Goal: Task Accomplishment & Management: Use online tool/utility

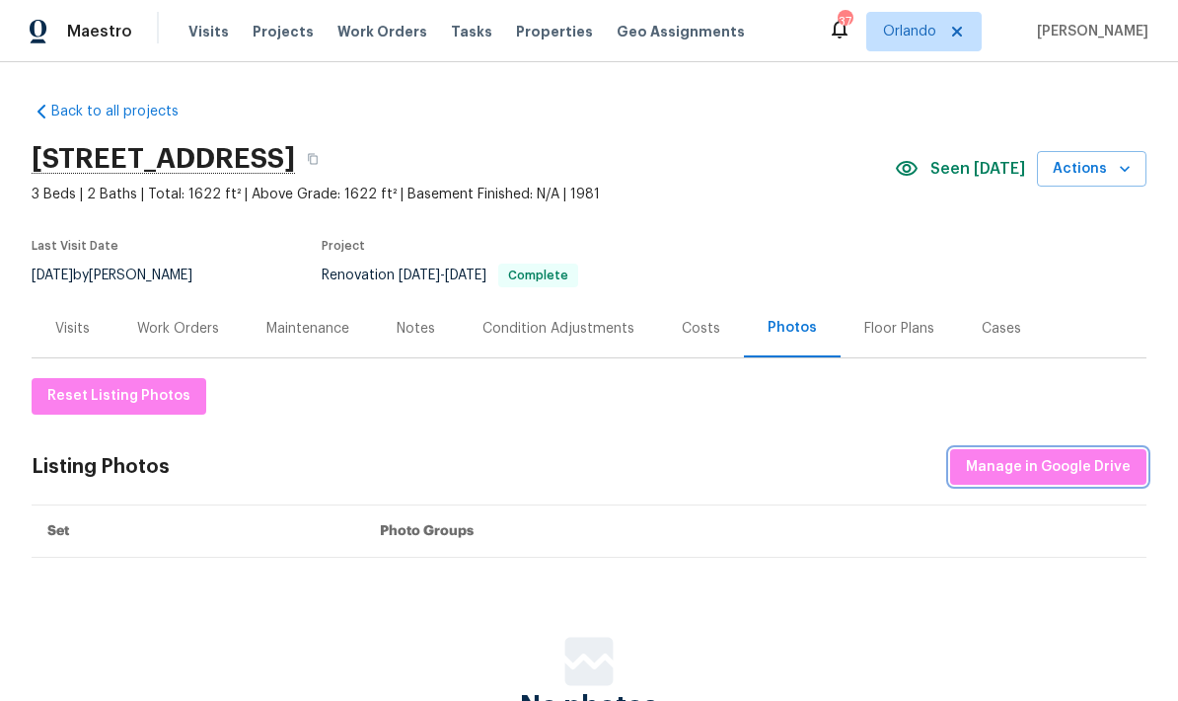
click at [1030, 450] on button "Manage in Google Drive" at bounding box center [1048, 467] width 196 height 37
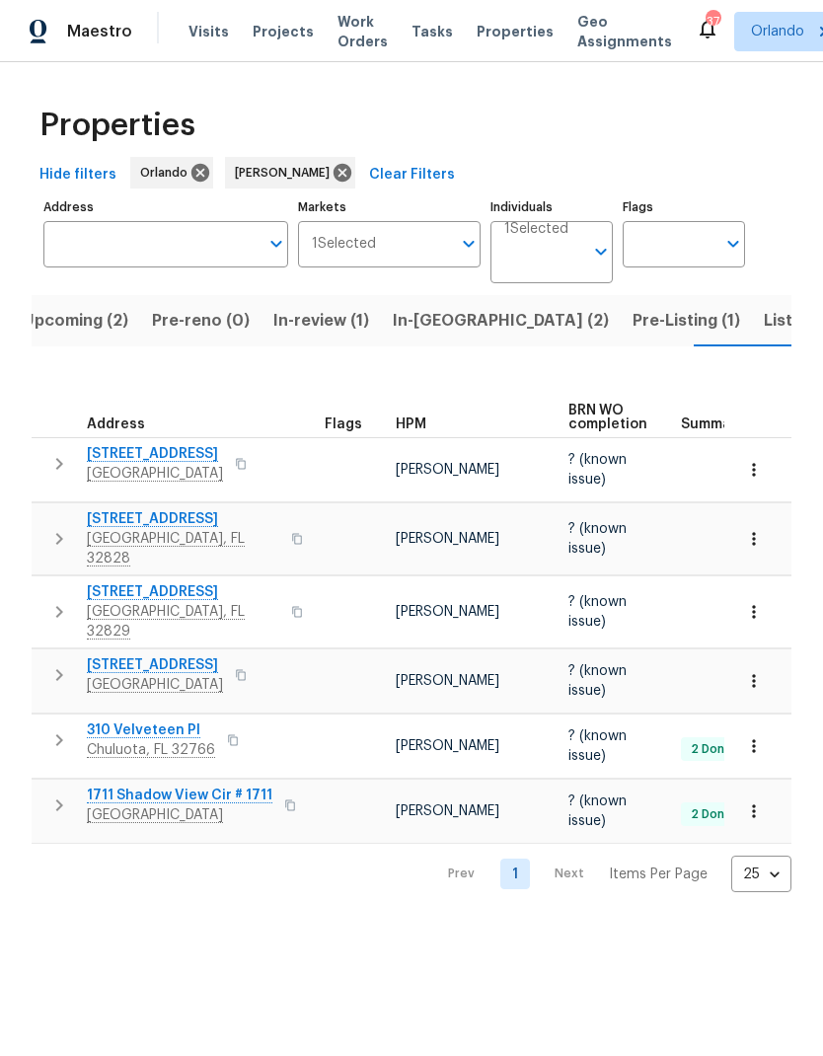
click at [183, 655] on span "[STREET_ADDRESS]" at bounding box center [155, 665] width 136 height 20
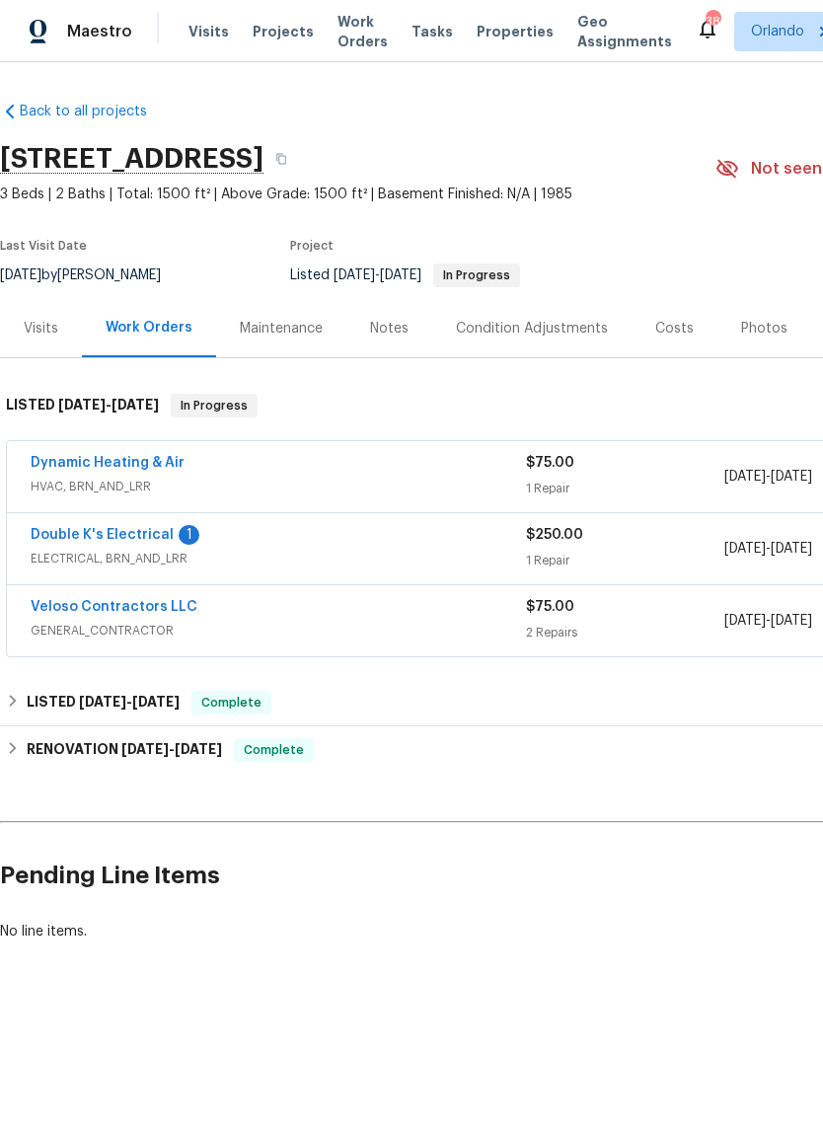
click at [133, 539] on link "Double K's Electrical" at bounding box center [102, 535] width 143 height 14
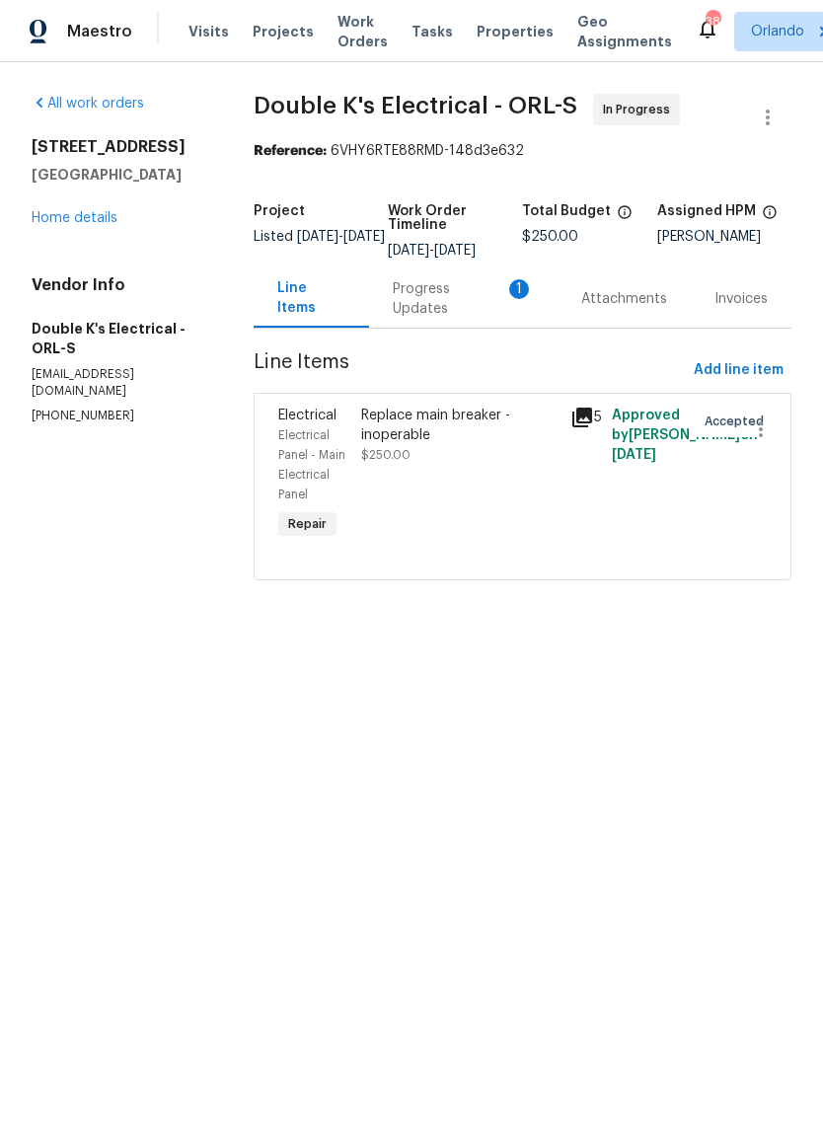
click at [480, 309] on div "Progress Updates 1" at bounding box center [463, 298] width 141 height 39
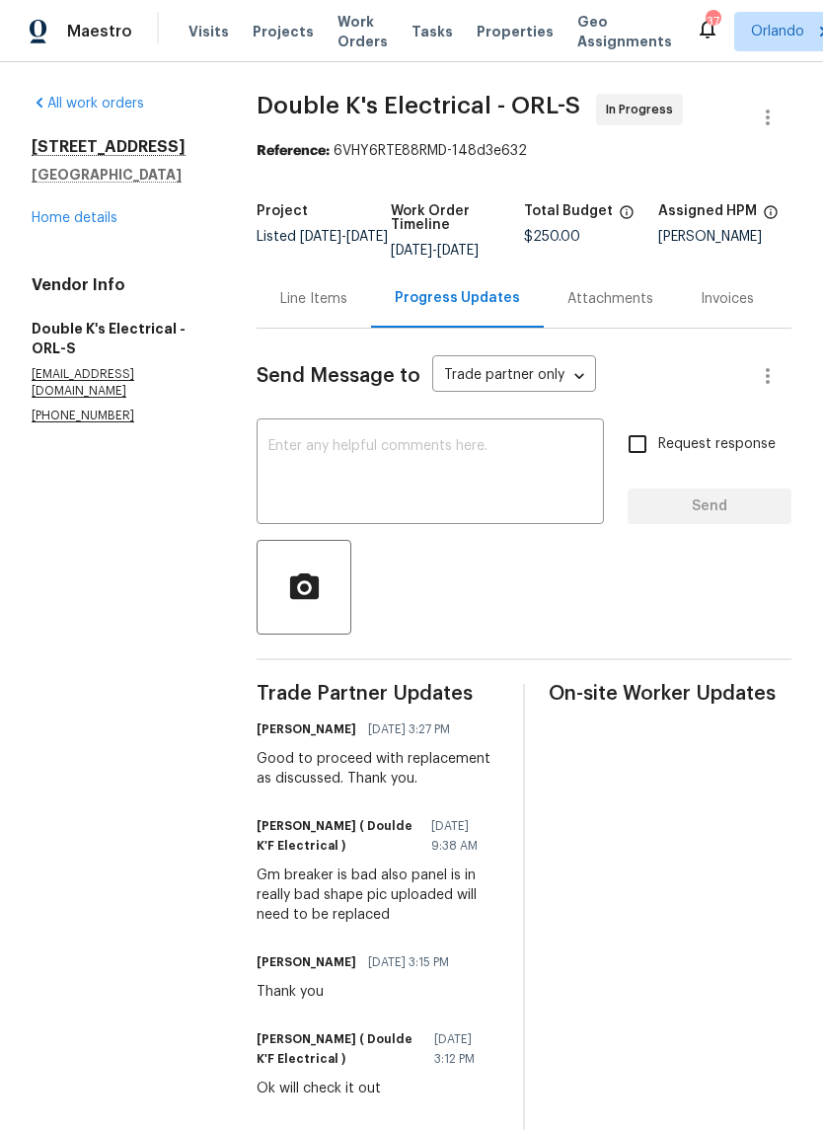
click at [324, 307] on div "Line Items" at bounding box center [313, 299] width 67 height 20
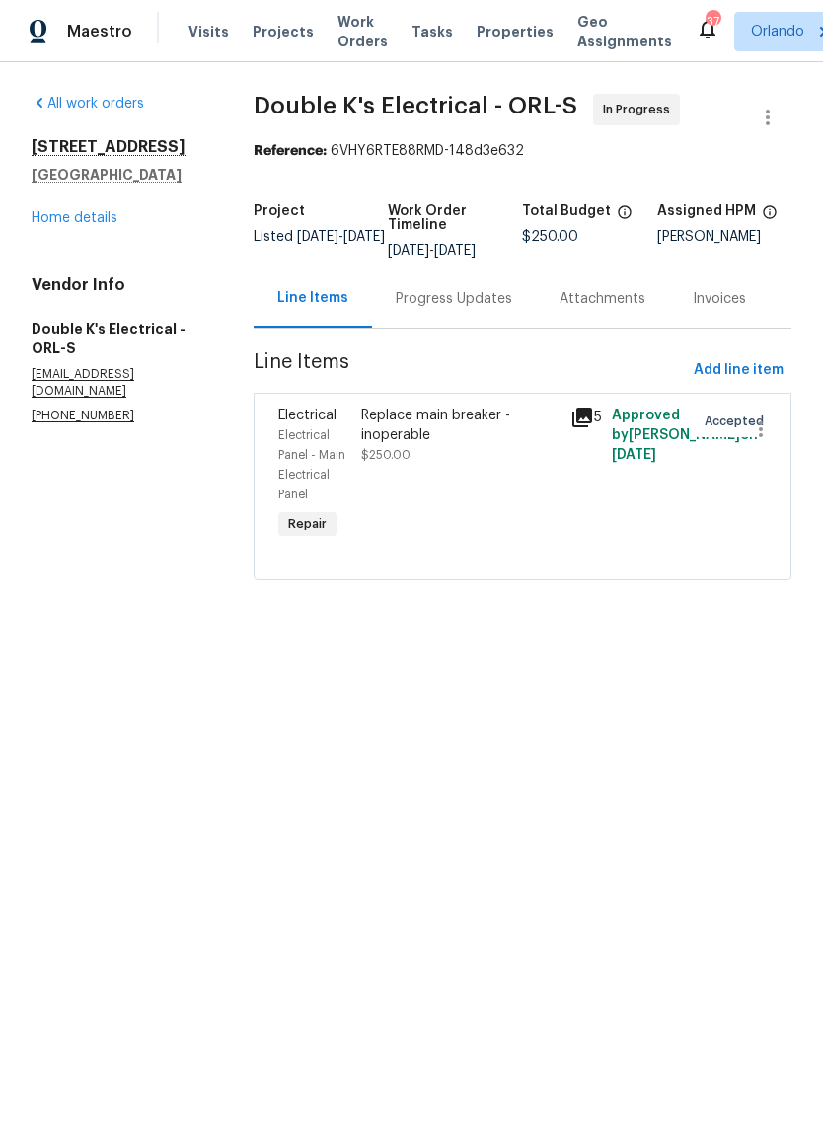
click at [88, 211] on link "Home details" at bounding box center [75, 218] width 86 height 14
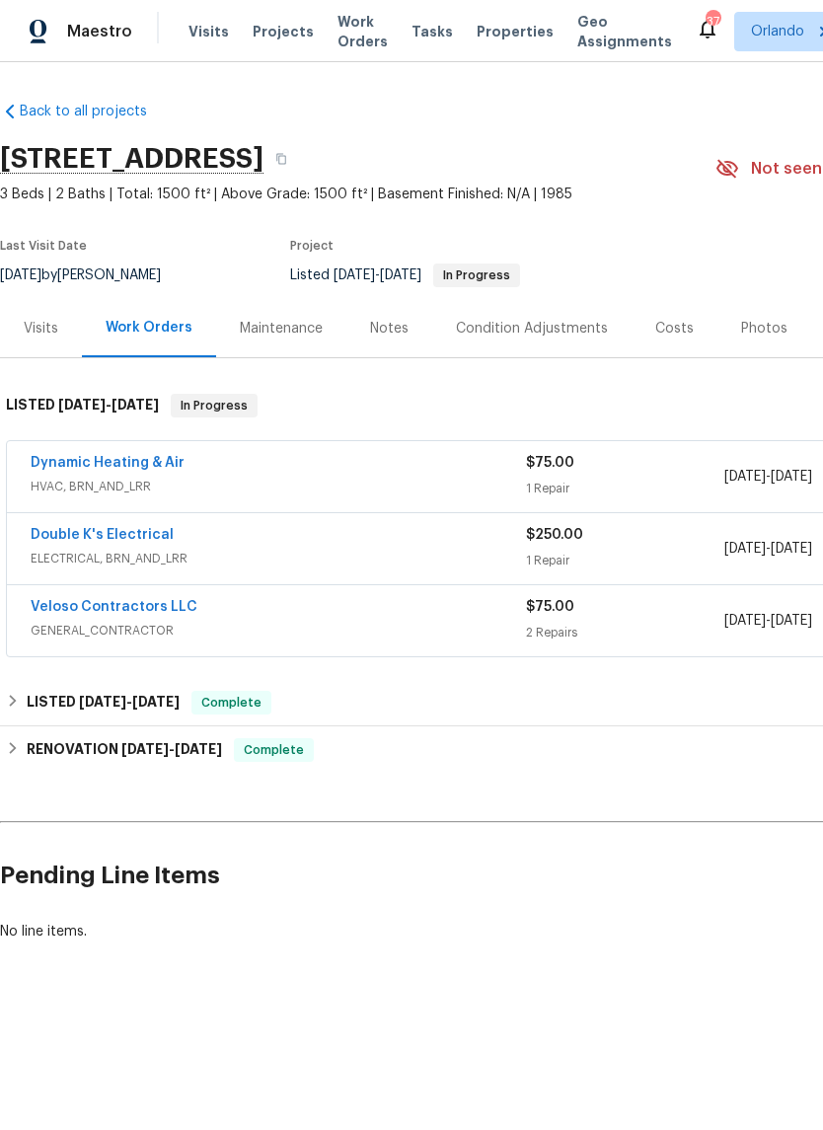
click at [124, 532] on link "Double K's Electrical" at bounding box center [102, 535] width 143 height 14
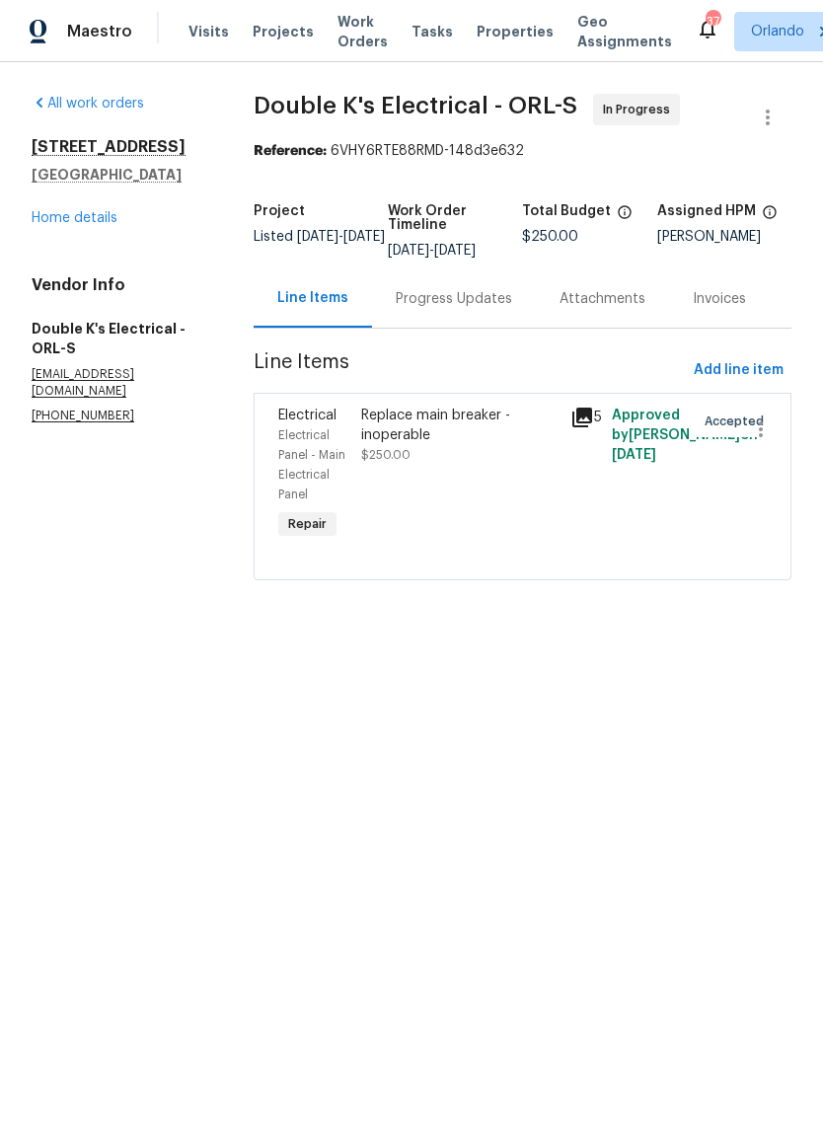
click at [419, 445] on div "Replace main breaker - inoperable" at bounding box center [459, 425] width 196 height 39
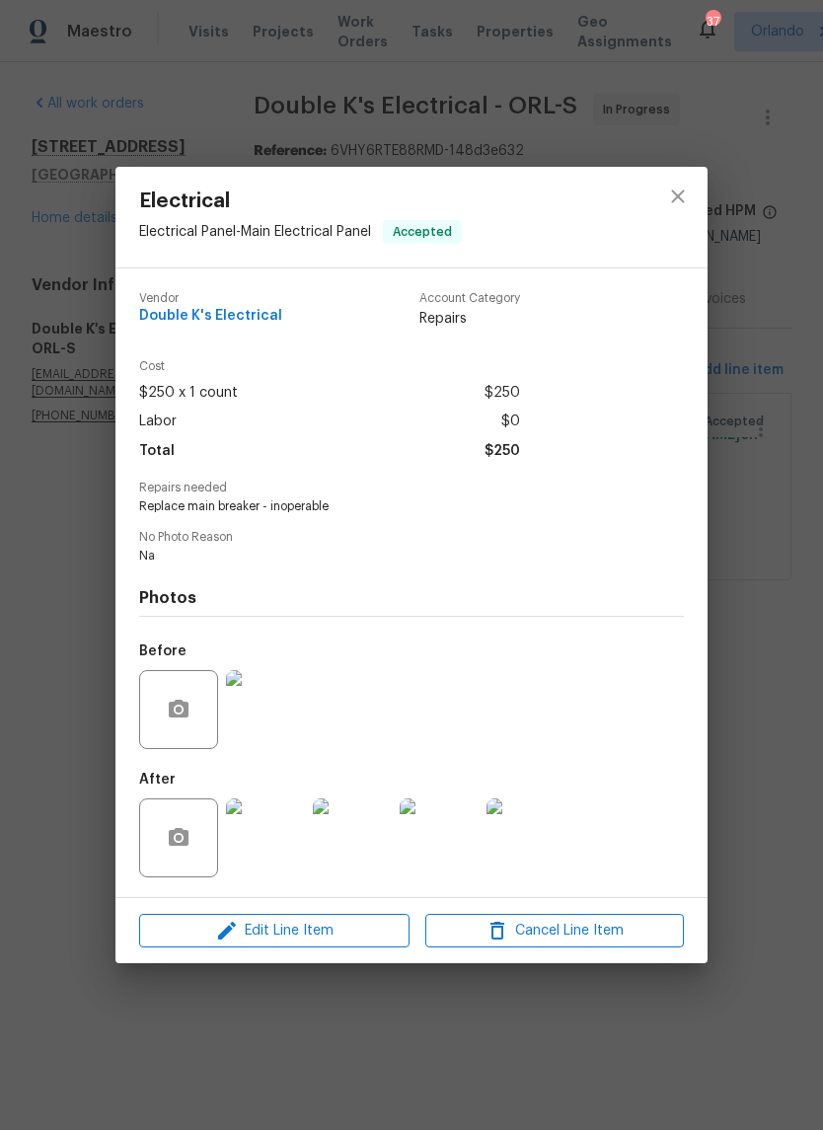
click at [278, 852] on img at bounding box center [265, 837] width 79 height 79
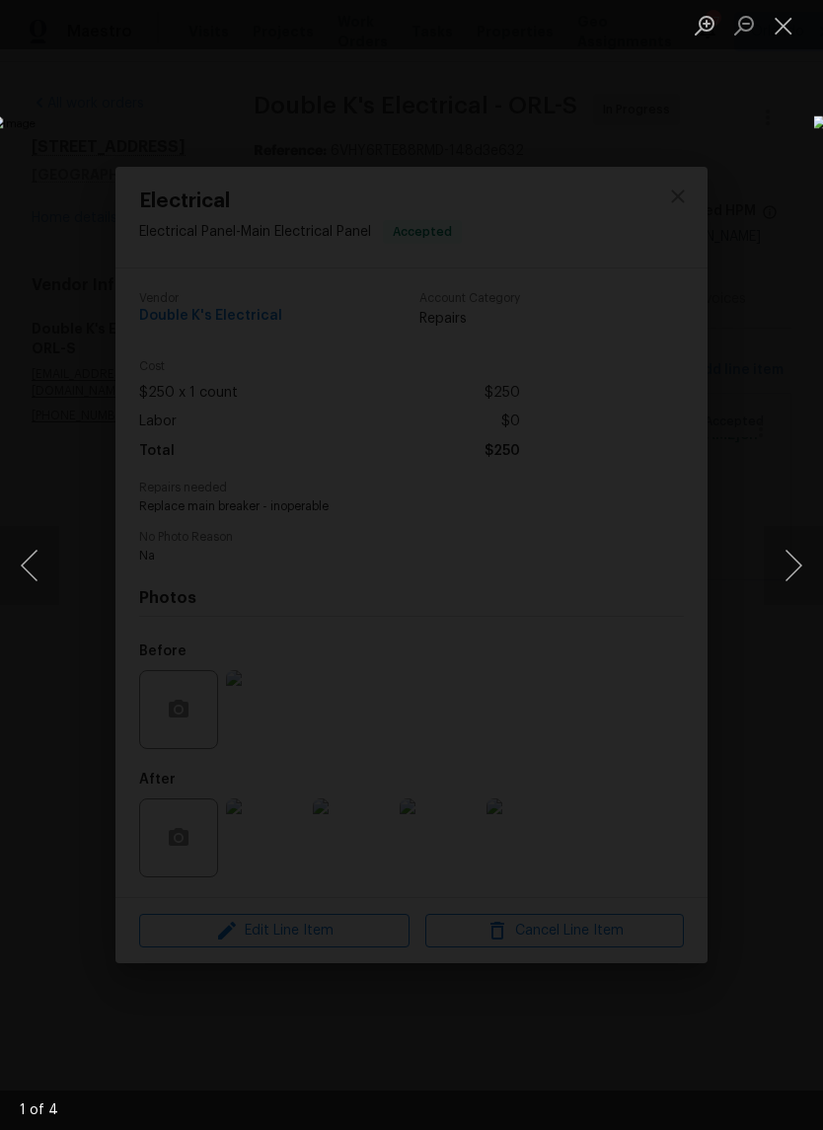
click at [797, 565] on button "Next image" at bounding box center [793, 565] width 59 height 79
click at [793, 562] on button "Next image" at bounding box center [793, 565] width 59 height 79
click at [791, 555] on button "Next image" at bounding box center [793, 565] width 59 height 79
click at [788, 556] on button "Next image" at bounding box center [793, 565] width 59 height 79
click at [791, 567] on button "Next image" at bounding box center [793, 565] width 59 height 79
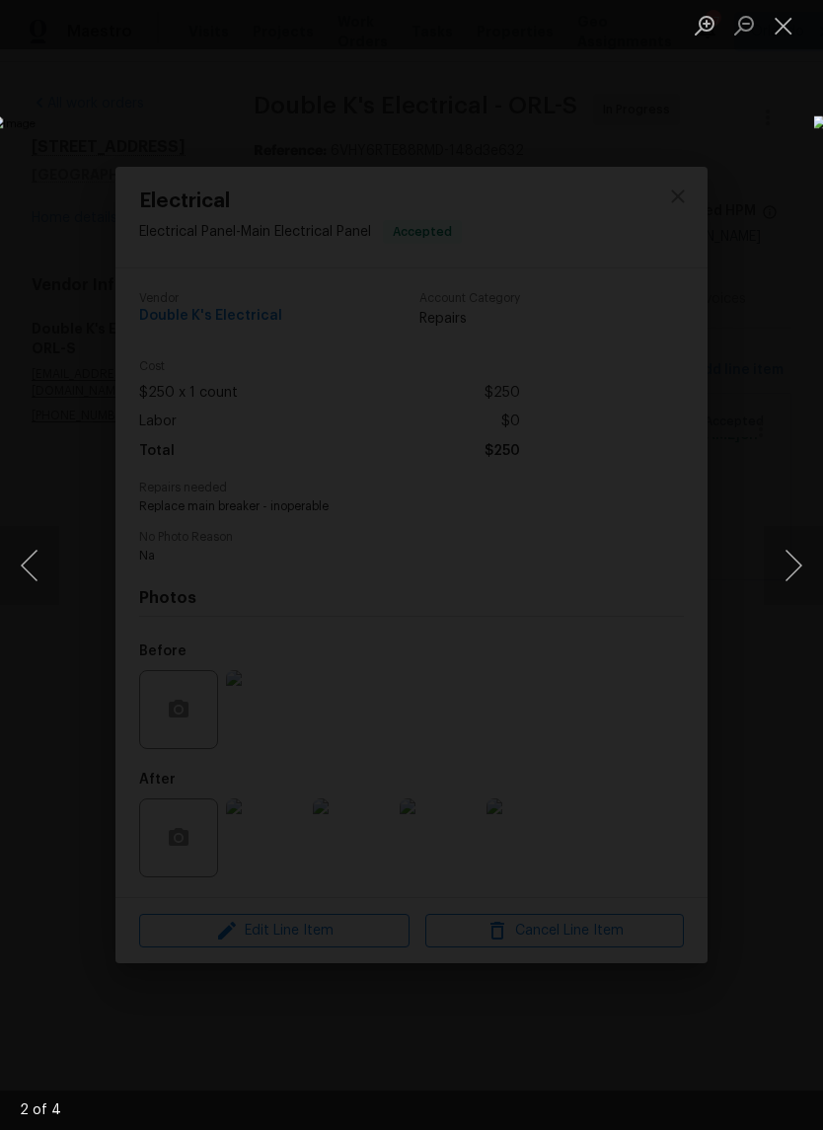
click at [796, 569] on button "Next image" at bounding box center [793, 565] width 59 height 79
click at [799, 560] on button "Next image" at bounding box center [793, 565] width 59 height 79
click at [808, 573] on button "Next image" at bounding box center [793, 565] width 59 height 79
click at [787, 25] on button "Close lightbox" at bounding box center [783, 25] width 39 height 35
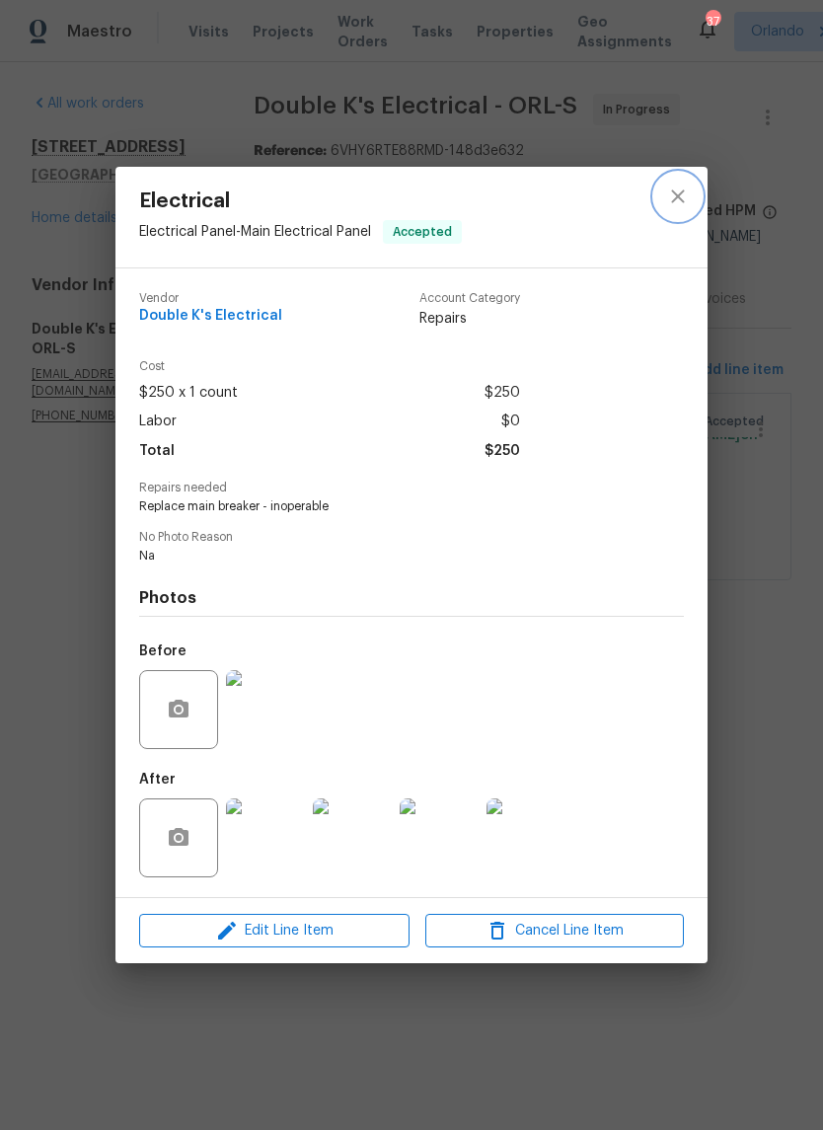
click at [685, 178] on button "close" at bounding box center [677, 196] width 47 height 47
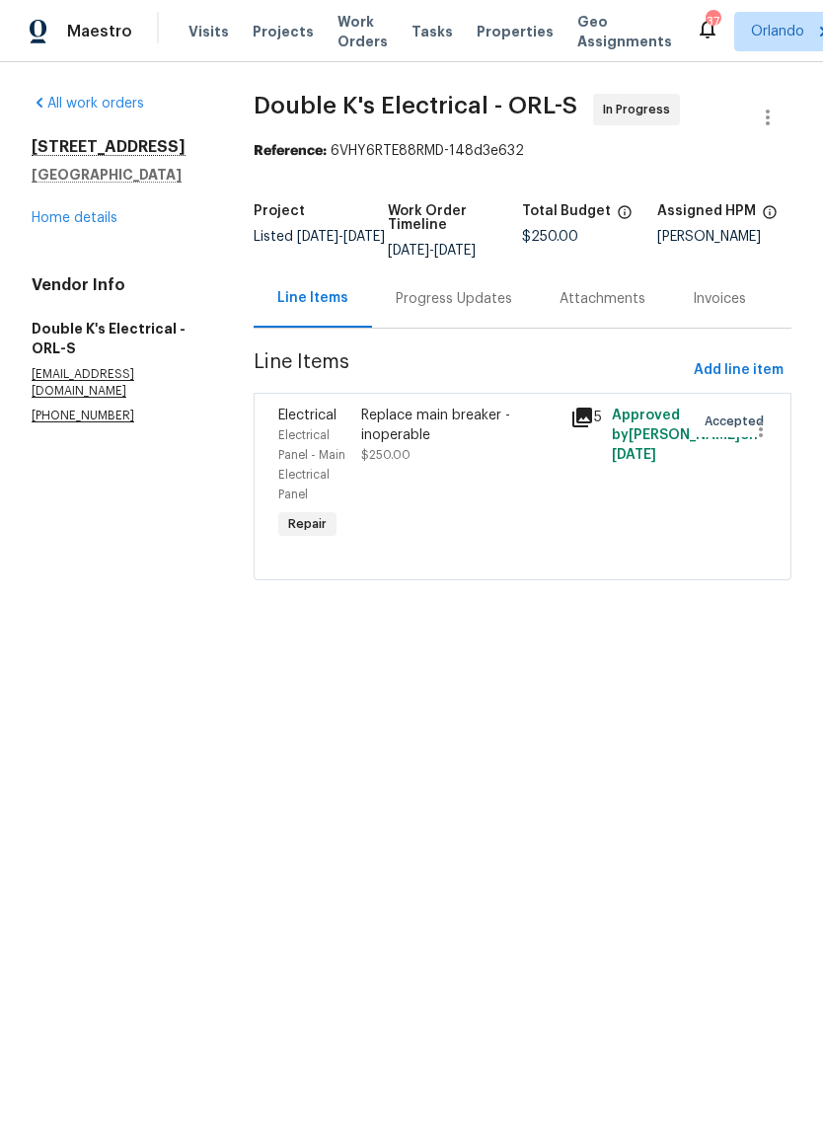
click at [433, 437] on div "Replace main breaker - inoperable" at bounding box center [459, 425] width 196 height 39
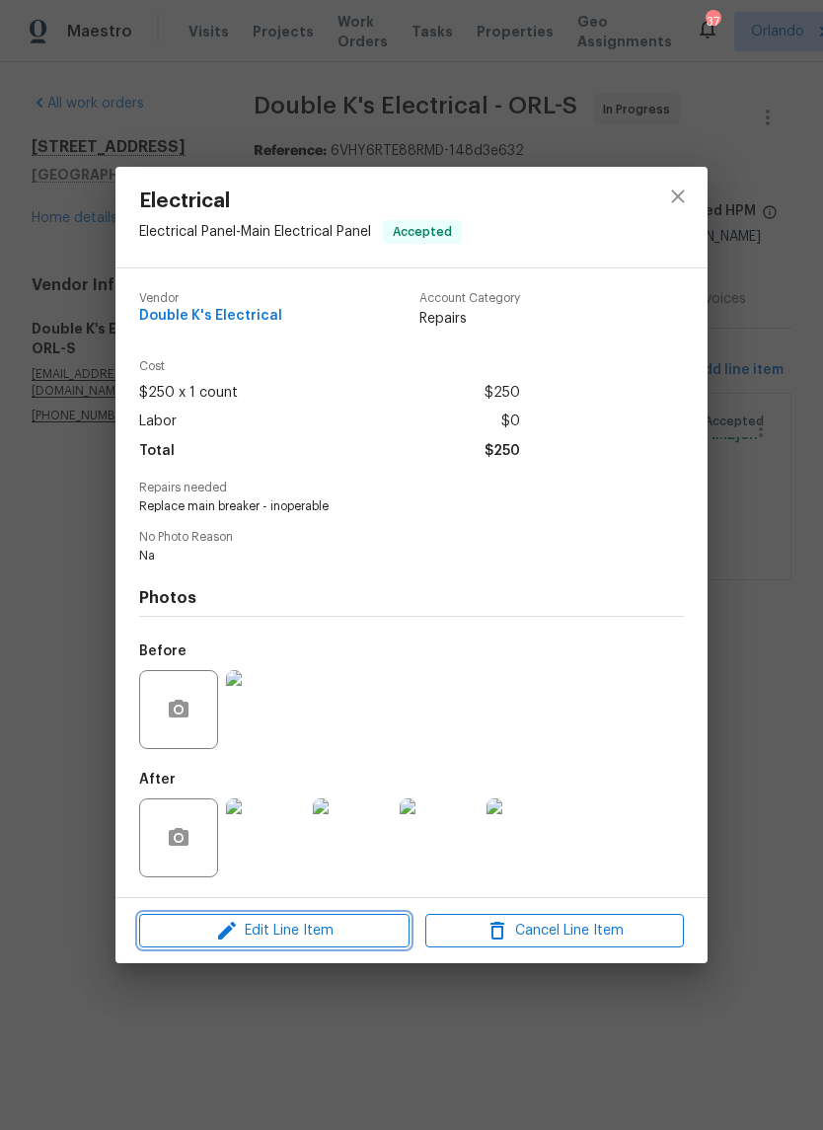
click at [354, 933] on span "Edit Line Item" at bounding box center [274, 931] width 259 height 25
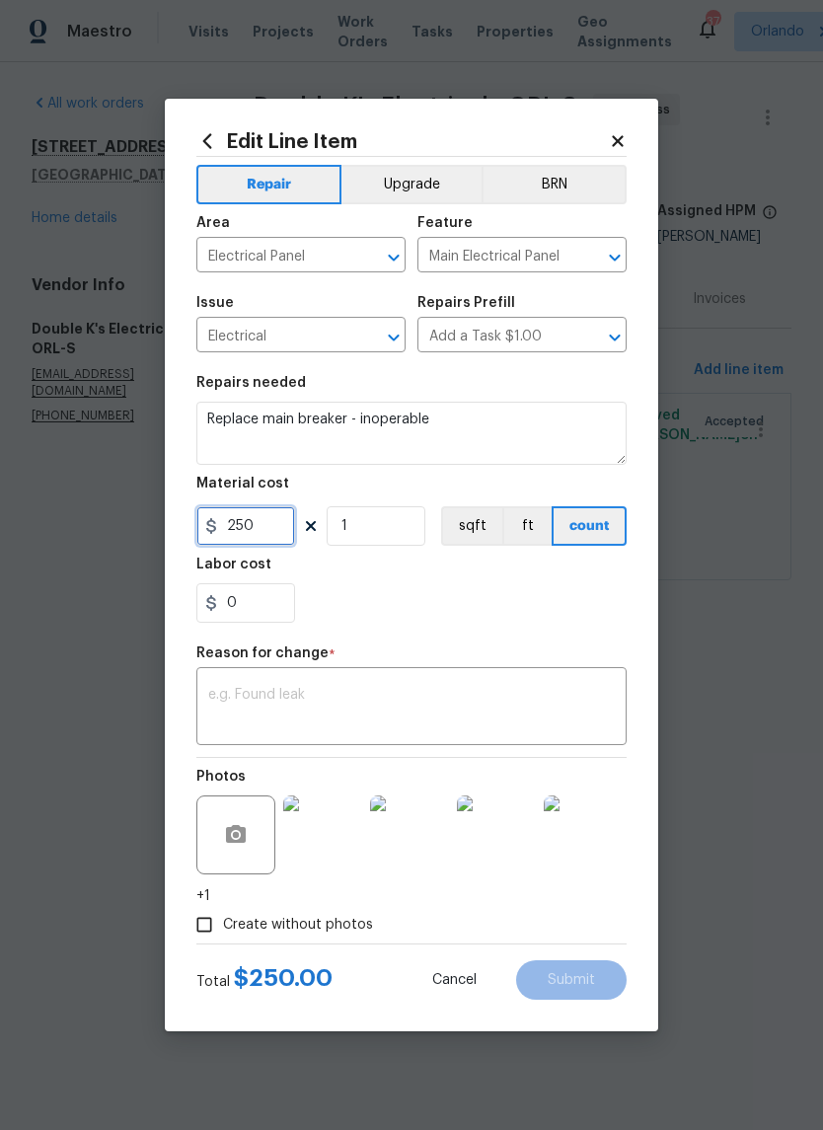
click at [264, 523] on input "250" at bounding box center [245, 525] width 99 height 39
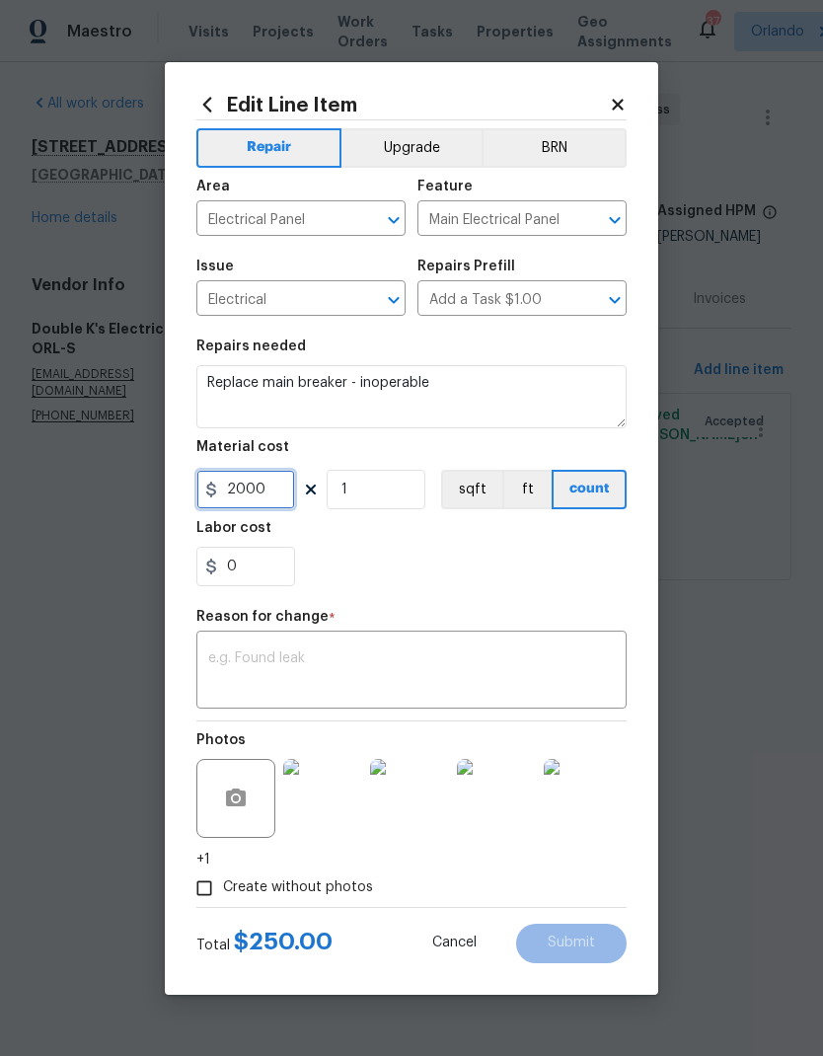
type input "2000"
click at [515, 578] on div "0" at bounding box center [411, 566] width 430 height 39
click at [385, 661] on textarea at bounding box center [411, 671] width 407 height 41
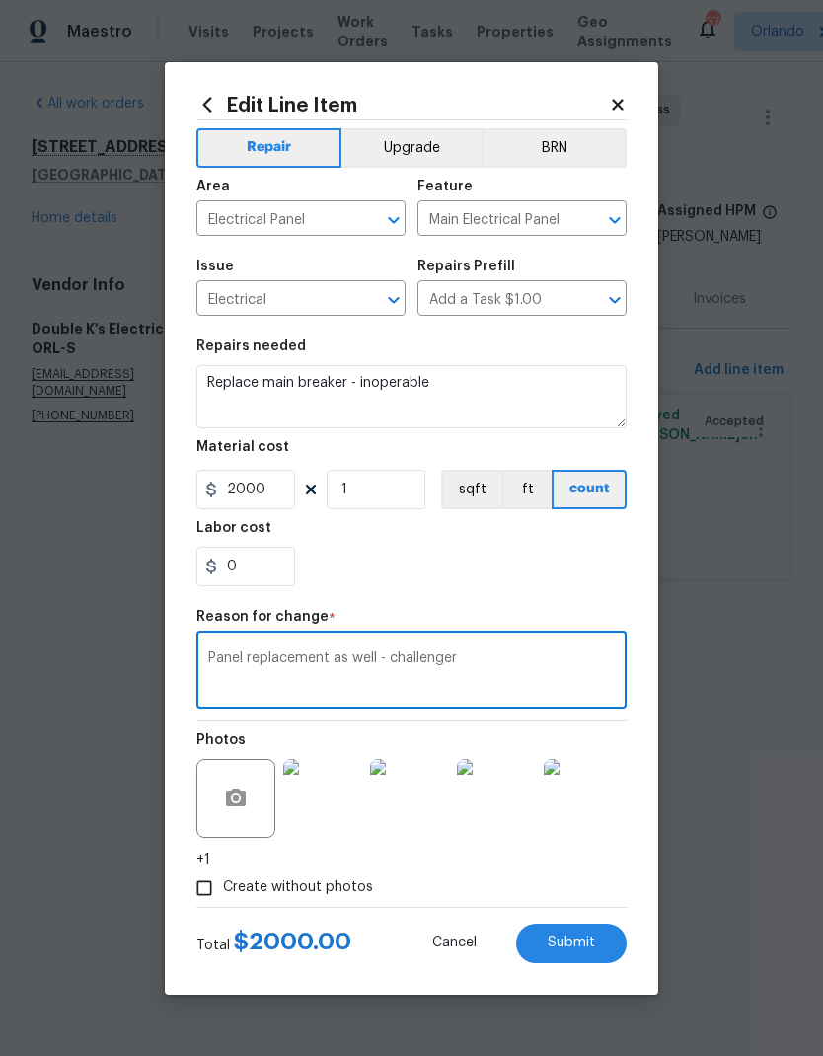
type textarea "Panel replacement as well - challenger"
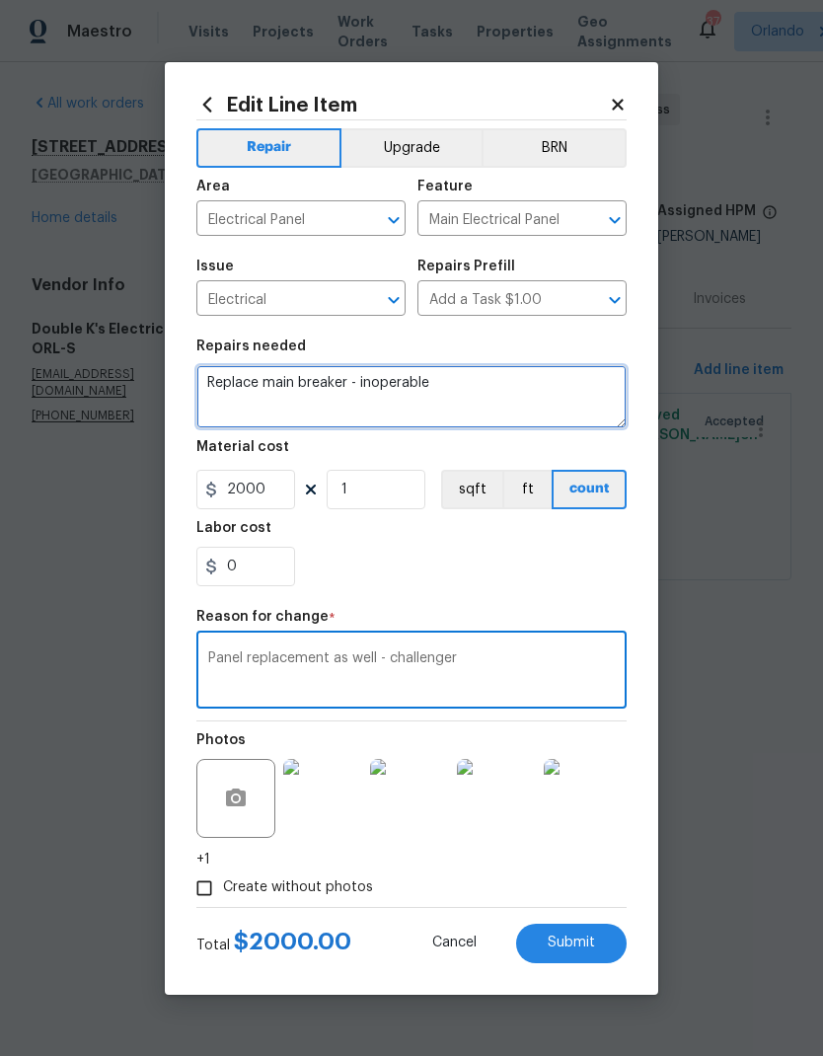
click at [342, 389] on textarea "Replace main breaker - inoperable" at bounding box center [411, 396] width 430 height 63
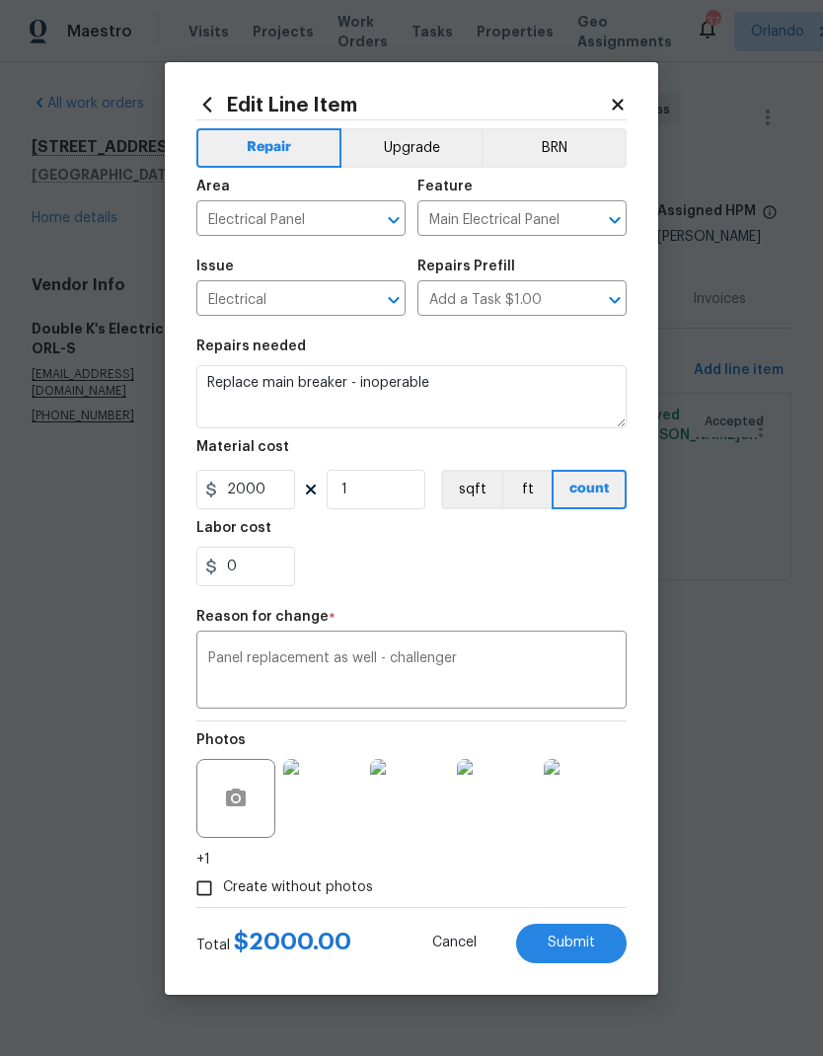
click at [471, 593] on section "Repairs needed Replace main breaker - inoperable Material cost 2000 1 sqft ft c…" at bounding box center [411, 463] width 430 height 270
click at [224, 655] on textarea "Panel replacement as well - challenger" at bounding box center [411, 671] width 407 height 41
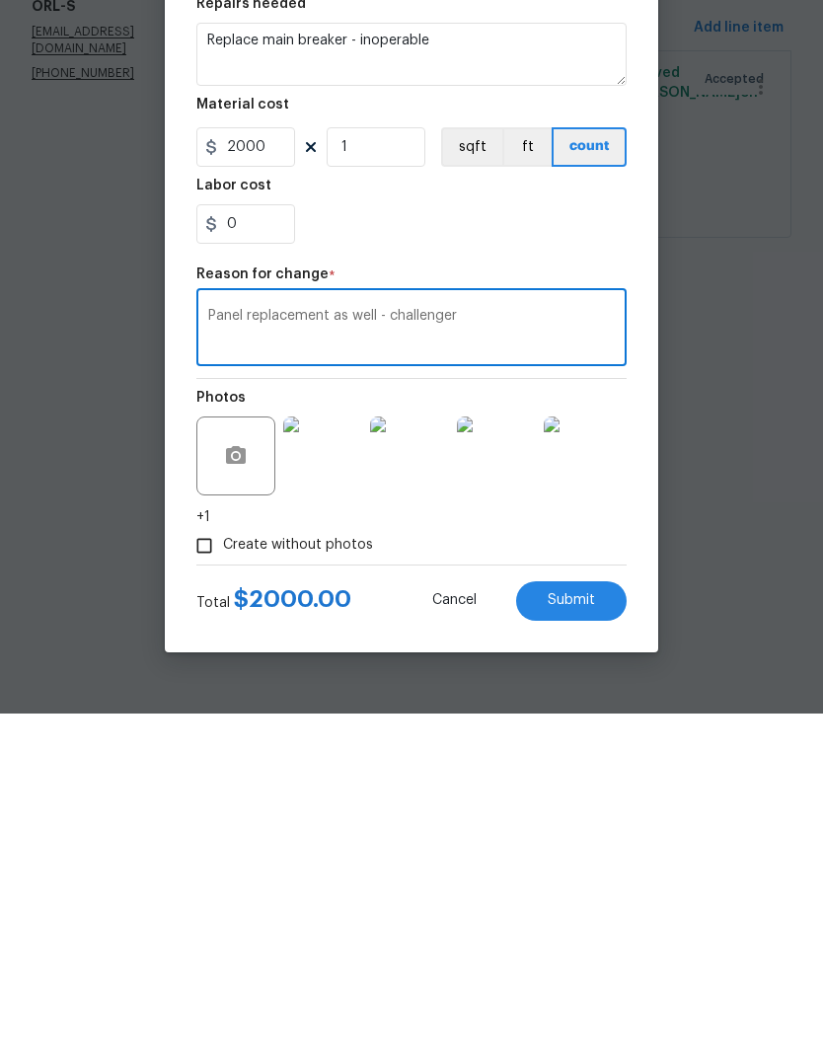
click at [576, 547] on div "0" at bounding box center [411, 566] width 430 height 39
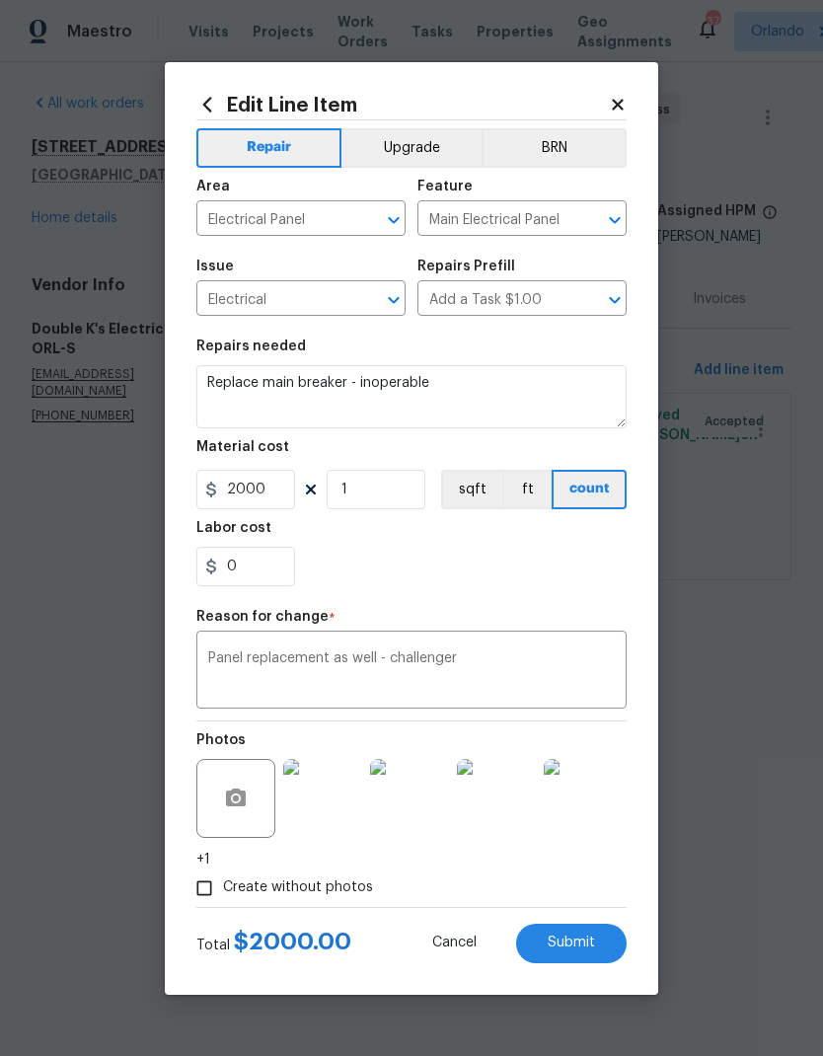
click at [594, 276] on div "Repairs Prefill" at bounding box center [521, 273] width 209 height 26
click at [537, 302] on input "Add a Task $1.00" at bounding box center [494, 300] width 154 height 31
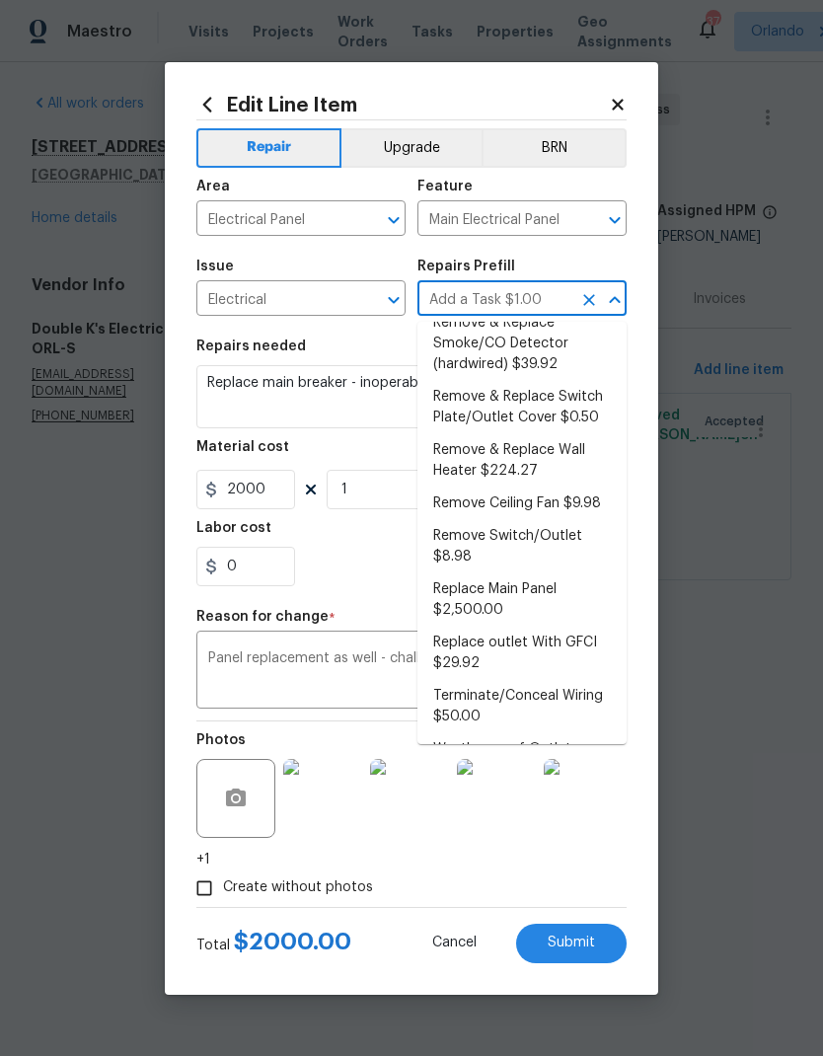
scroll to position [616, 0]
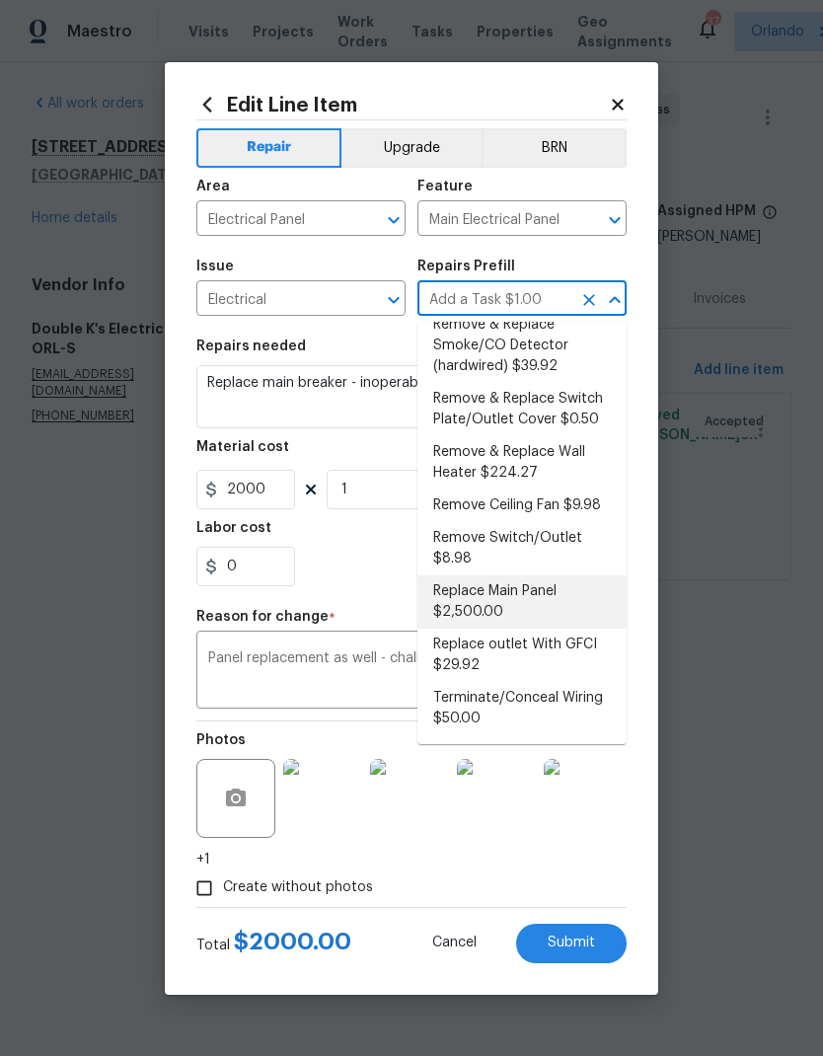
click at [534, 583] on li "Replace Main Panel $2,500.00" at bounding box center [521, 601] width 209 height 53
type input "Replace Main Panel $2,500.00"
type textarea "Remove and replace outdated main panel with approved panel. Includes obtaining …"
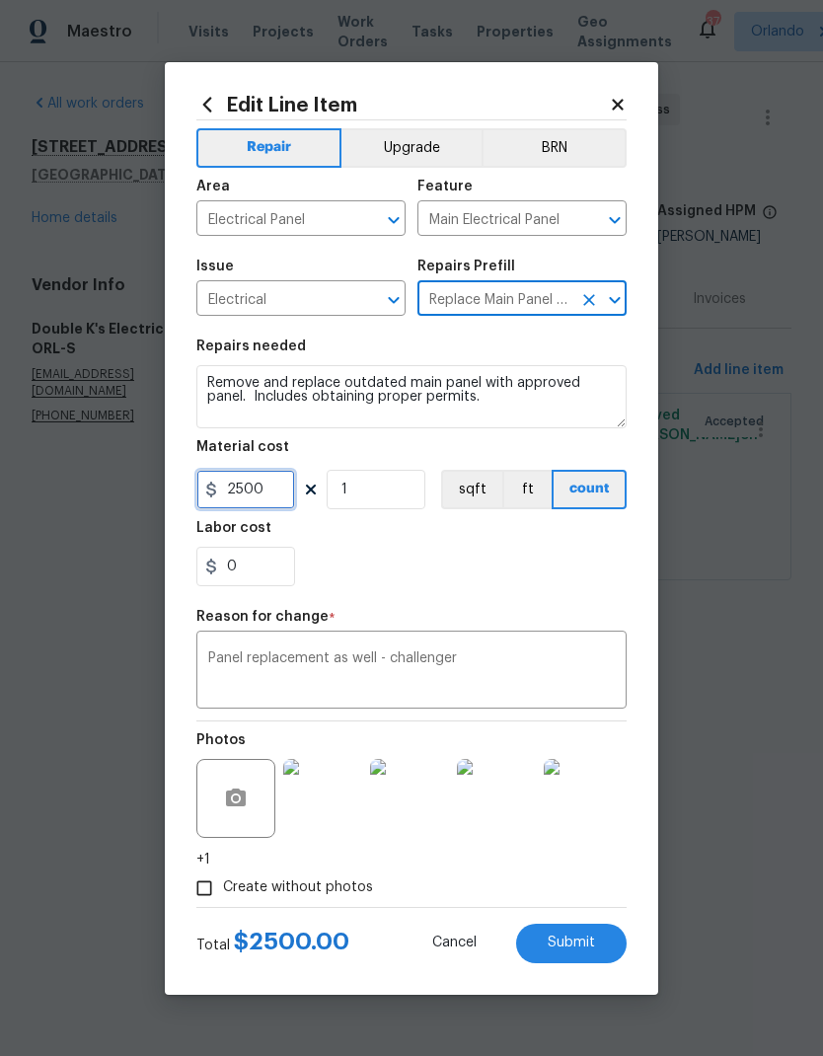
click at [257, 500] on input "2500" at bounding box center [245, 489] width 99 height 39
type input "2000"
click at [547, 560] on div "0" at bounding box center [411, 566] width 430 height 39
click at [603, 945] on button "Submit" at bounding box center [571, 943] width 111 height 39
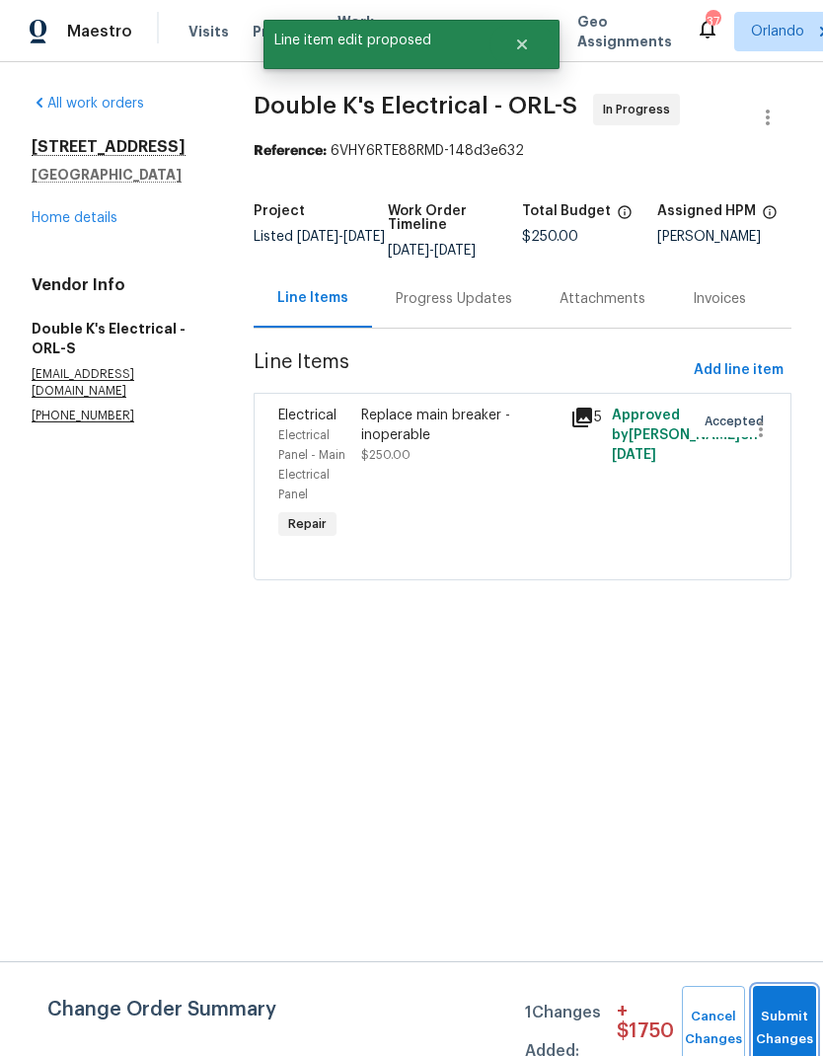
click at [778, 1022] on button "Submit Changes" at bounding box center [784, 1028] width 63 height 85
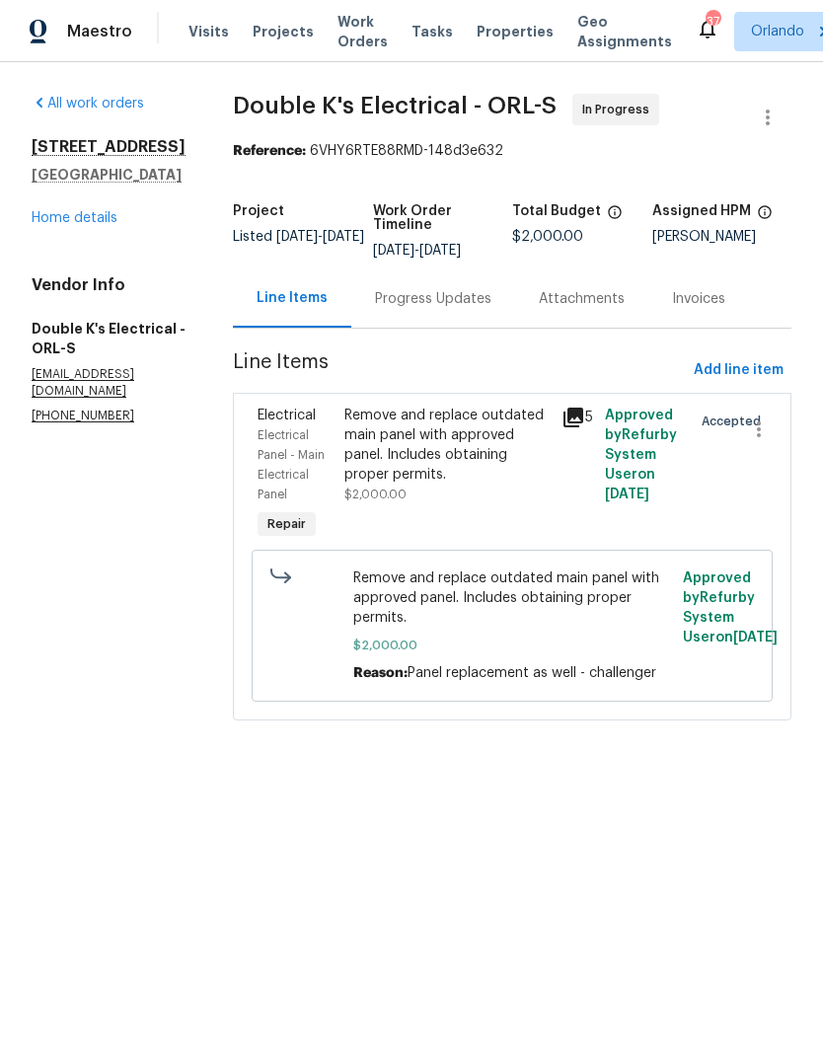
click at [466, 288] on div "Progress Updates" at bounding box center [433, 298] width 164 height 58
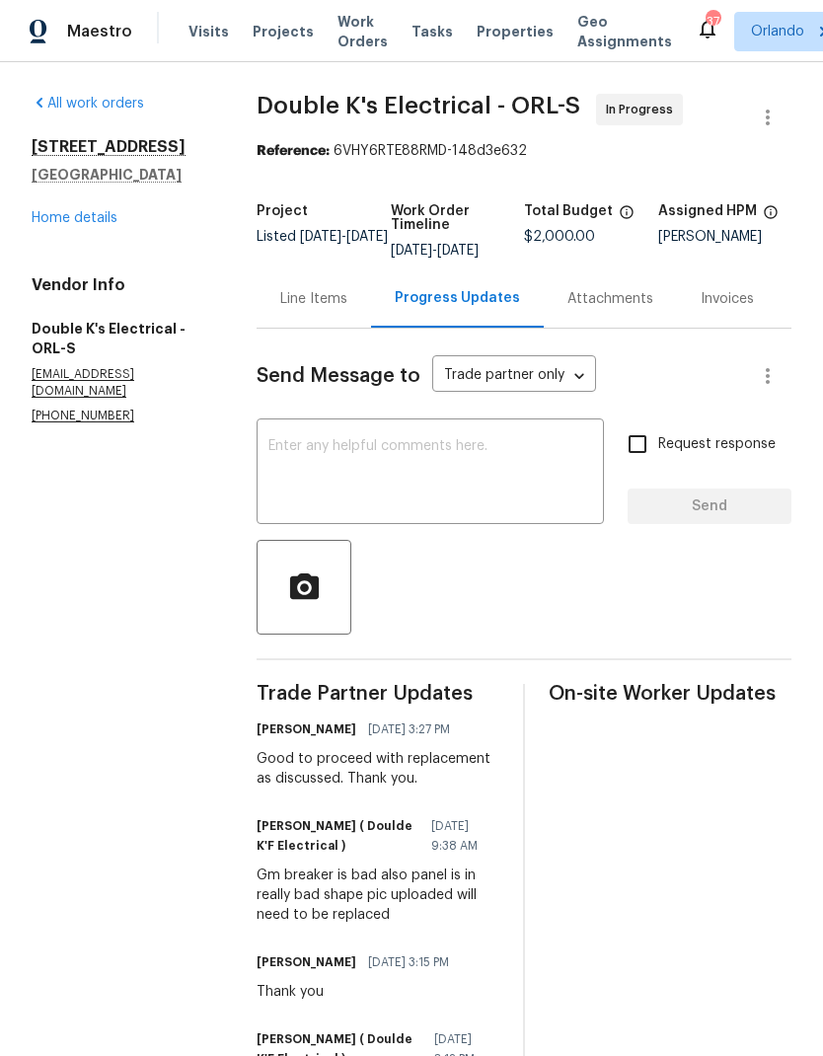
click at [324, 309] on div "Line Items" at bounding box center [313, 299] width 67 height 20
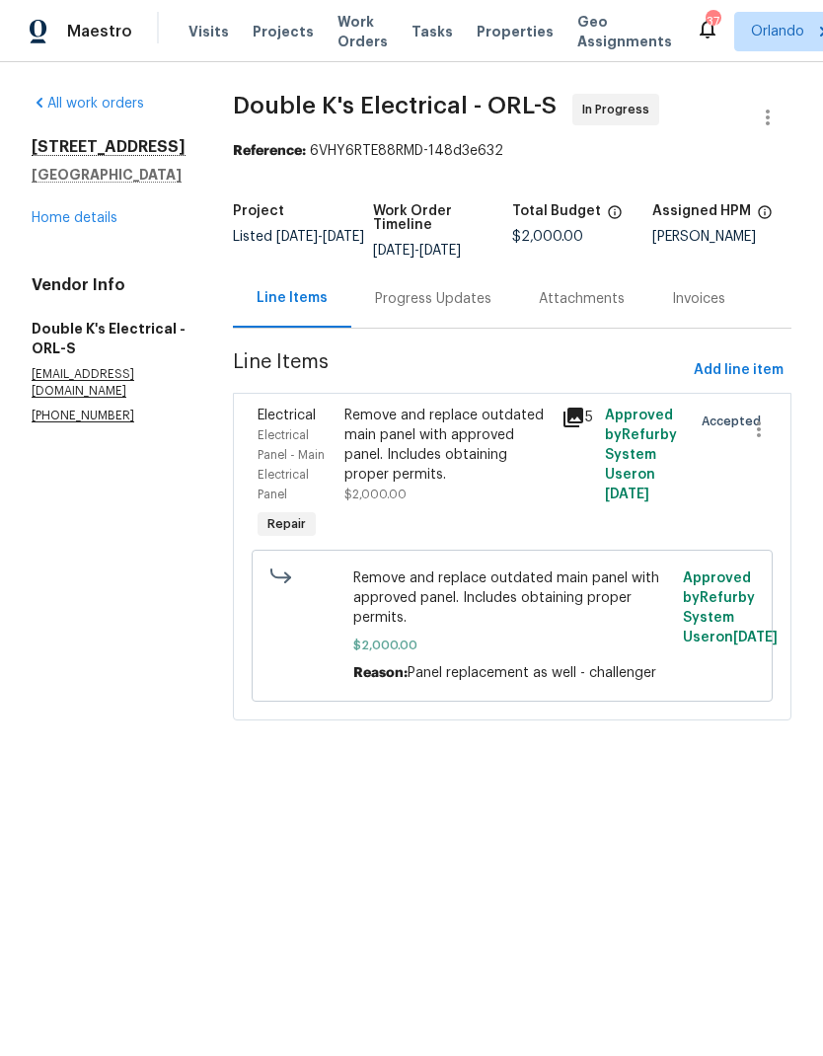
click at [85, 211] on link "Home details" at bounding box center [75, 218] width 86 height 14
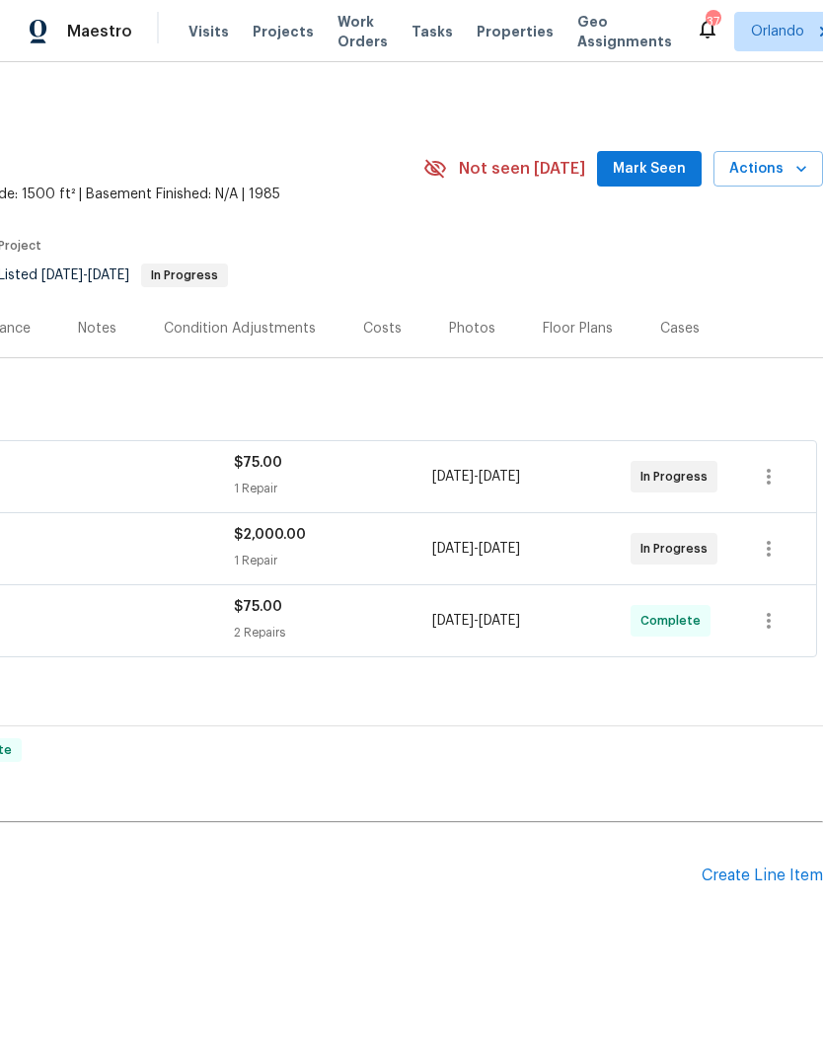
scroll to position [0, 292]
click at [368, 326] on div "Costs" at bounding box center [382, 329] width 38 height 20
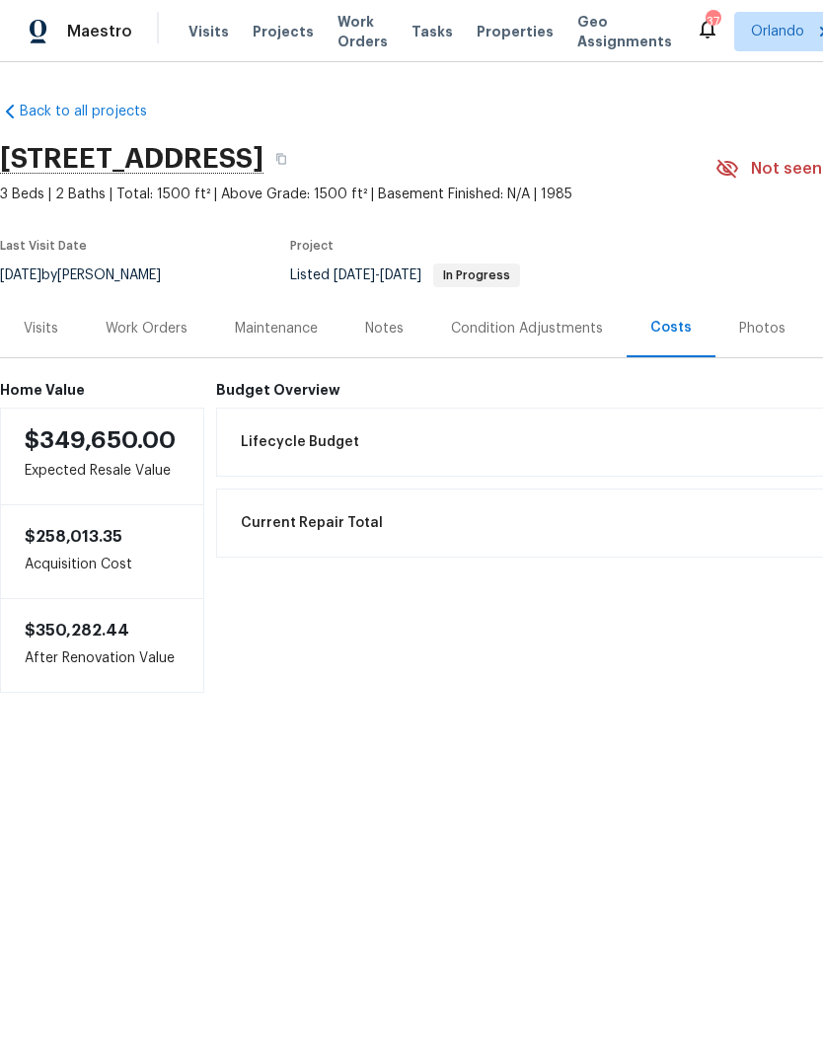
click at [150, 325] on div "Work Orders" at bounding box center [147, 329] width 82 height 20
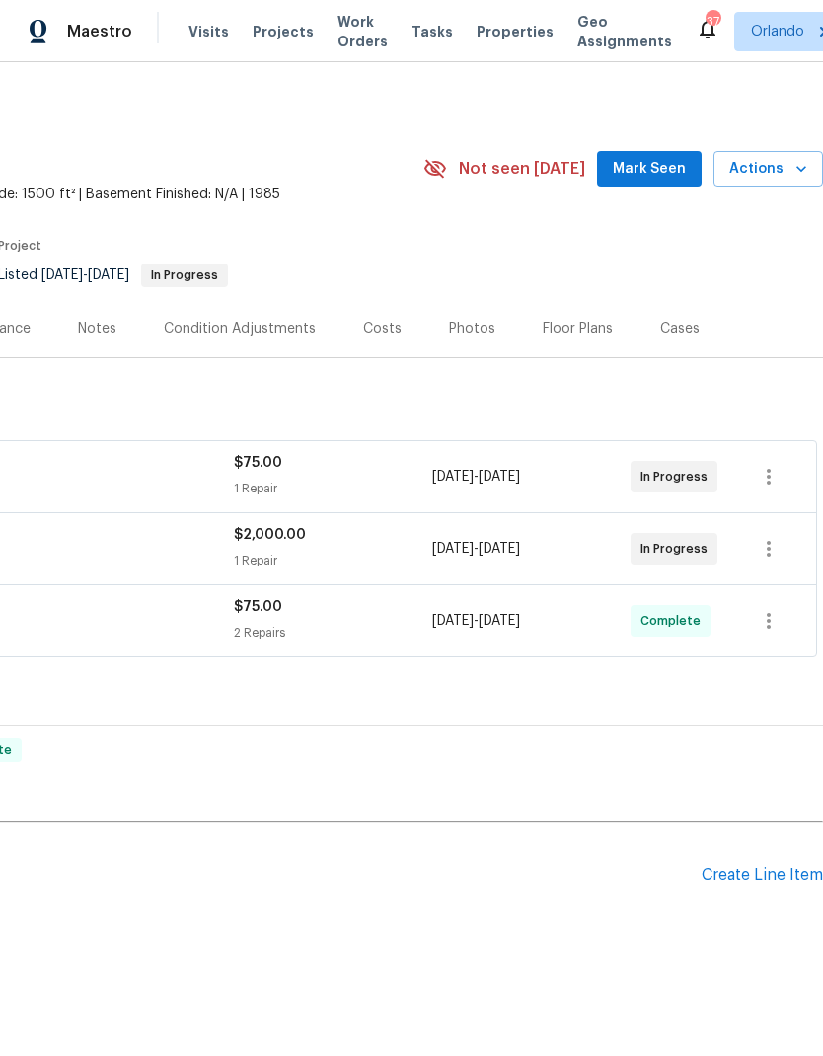
scroll to position [0, 292]
click at [666, 167] on span "Mark Seen" at bounding box center [649, 169] width 73 height 25
